Goal: Task Accomplishment & Management: Use online tool/utility

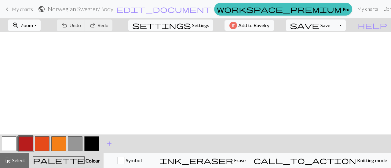
scroll to position [217, 0]
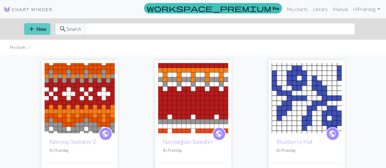
click at [36, 28] on button "add New" at bounding box center [37, 29] width 26 height 12
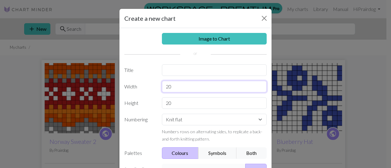
click at [169, 85] on input "20" at bounding box center [214, 87] width 105 height 12
type input "16"
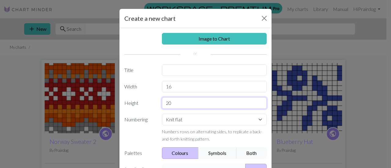
click at [164, 104] on input "20" at bounding box center [214, 103] width 105 height 12
type input "45"
click at [150, 139] on label "Numbering" at bounding box center [140, 128] width 38 height 29
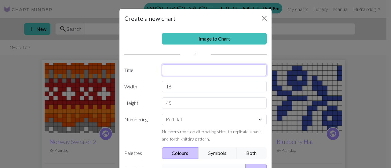
click at [180, 67] on input "text" at bounding box center [214, 70] width 105 height 12
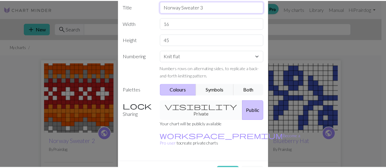
scroll to position [65, 0]
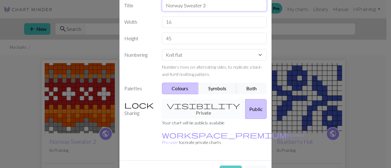
type input "Norway Sweater 3"
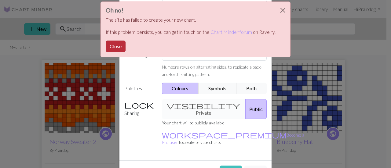
click at [118, 48] on button "Close" at bounding box center [116, 47] width 20 height 12
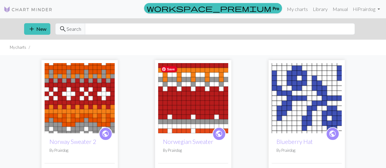
click at [198, 97] on img at bounding box center [193, 98] width 70 height 70
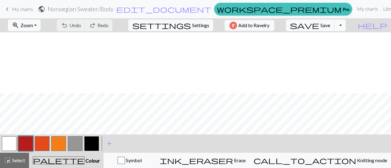
scroll to position [226, 0]
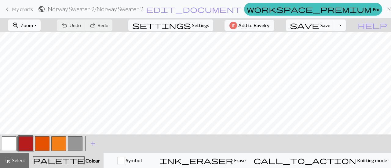
click at [57, 144] on button "button" at bounding box center [58, 144] width 15 height 15
click at [30, 142] on button "button" at bounding box center [25, 144] width 15 height 15
click at [85, 30] on button "undo Undo Undo" at bounding box center [71, 26] width 28 height 12
click at [14, 158] on span "Select" at bounding box center [18, 161] width 14 height 6
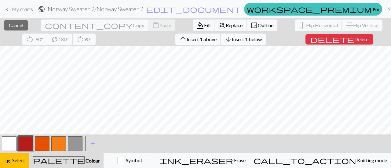
click at [221, 35] on button "arrow_downward Insert 1 below" at bounding box center [243, 40] width 45 height 12
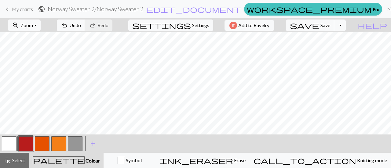
click at [56, 141] on button "button" at bounding box center [58, 144] width 15 height 15
click at [40, 141] on button "button" at bounding box center [42, 144] width 15 height 15
click at [9, 146] on button "button" at bounding box center [9, 144] width 15 height 15
click at [27, 144] on button "button" at bounding box center [25, 144] width 15 height 15
click at [81, 23] on span "Undo" at bounding box center [75, 25] width 12 height 6
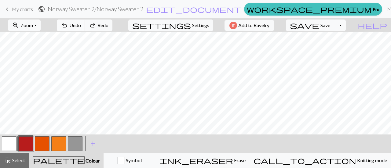
click at [81, 23] on span "Undo" at bounding box center [75, 25] width 12 height 6
click at [85, 21] on button "undo Undo Undo" at bounding box center [71, 26] width 28 height 12
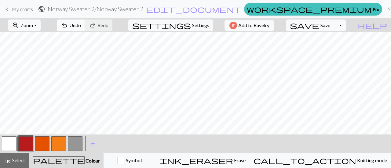
click at [85, 21] on button "undo Undo Undo" at bounding box center [71, 26] width 28 height 12
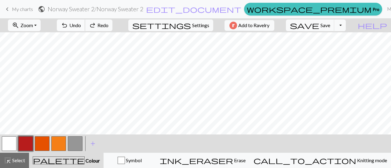
click at [85, 21] on button "undo Undo Undo" at bounding box center [71, 26] width 28 height 12
click at [54, 142] on button "button" at bounding box center [58, 144] width 15 height 15
click at [19, 142] on button "button" at bounding box center [25, 144] width 15 height 15
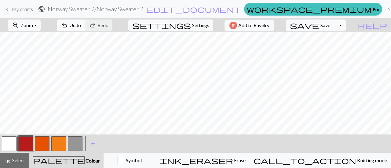
click at [85, 21] on button "undo Undo Undo" at bounding box center [71, 26] width 28 height 12
click at [57, 142] on button "button" at bounding box center [58, 144] width 15 height 15
click at [330, 24] on span "Save" at bounding box center [325, 25] width 10 height 6
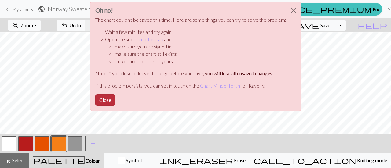
click at [101, 98] on button "Close" at bounding box center [105, 100] width 20 height 12
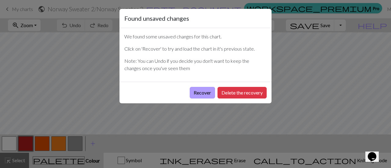
click at [199, 89] on button "Recover" at bounding box center [202, 93] width 25 height 12
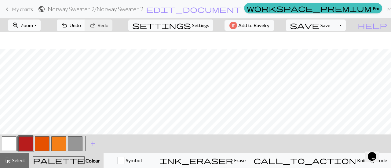
scroll to position [73, 0]
click at [319, 25] on span "save" at bounding box center [304, 25] width 29 height 9
